Goal: Find specific page/section: Find specific page/section

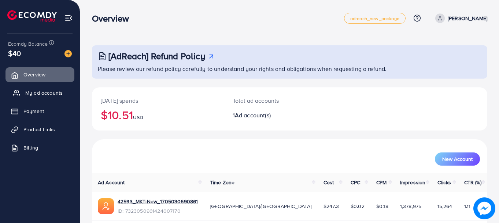
click at [58, 92] on span "My ad accounts" at bounding box center [43, 92] width 37 height 7
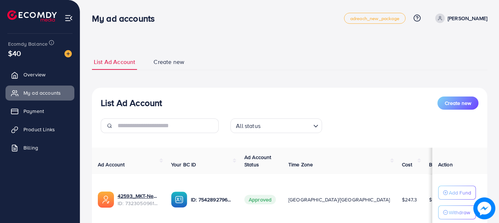
scroll to position [52, 0]
